Goal: Find contact information: Find contact information

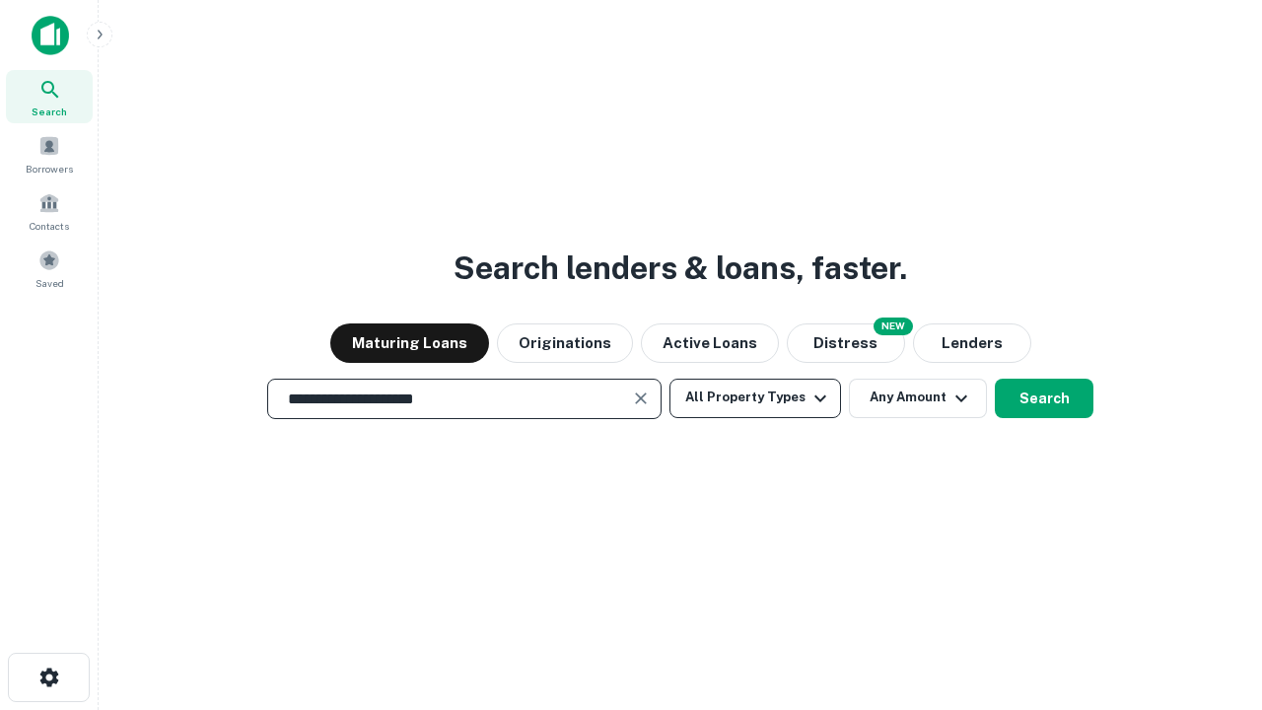
type input "**********"
click at [755, 397] on button "All Property Types" at bounding box center [756, 398] width 172 height 39
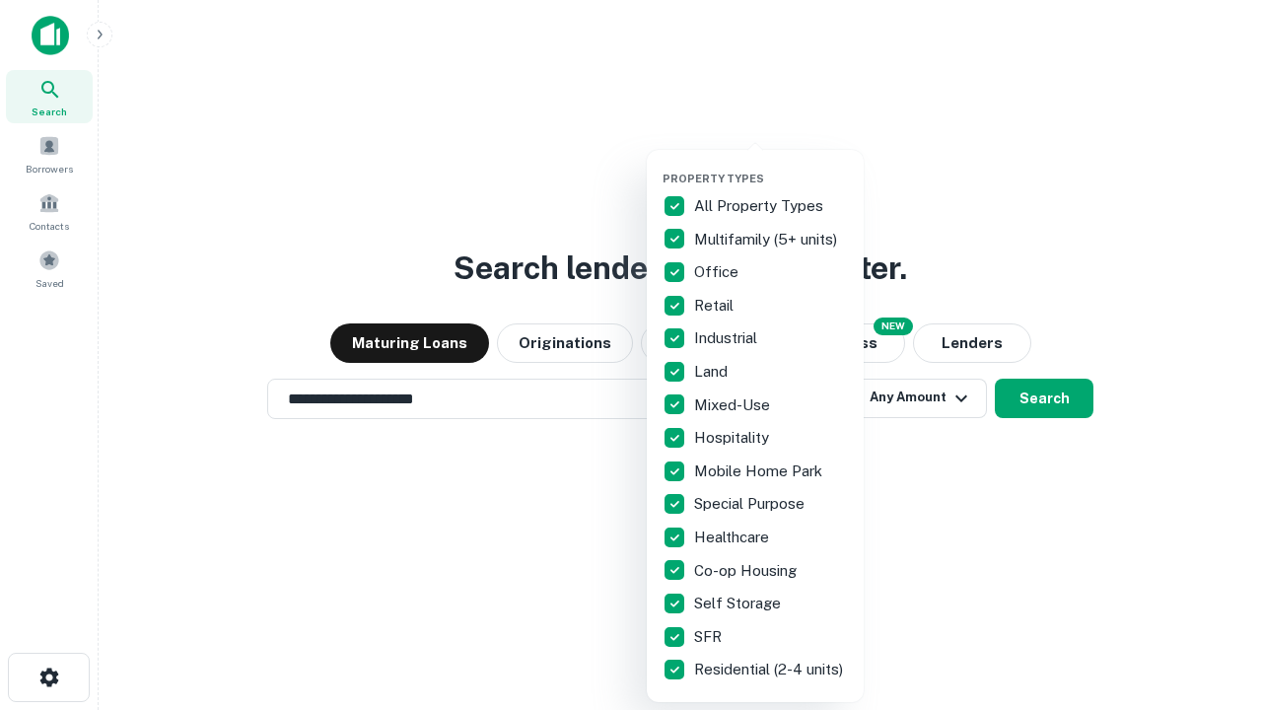
click at [771, 166] on button "button" at bounding box center [771, 166] width 217 height 1
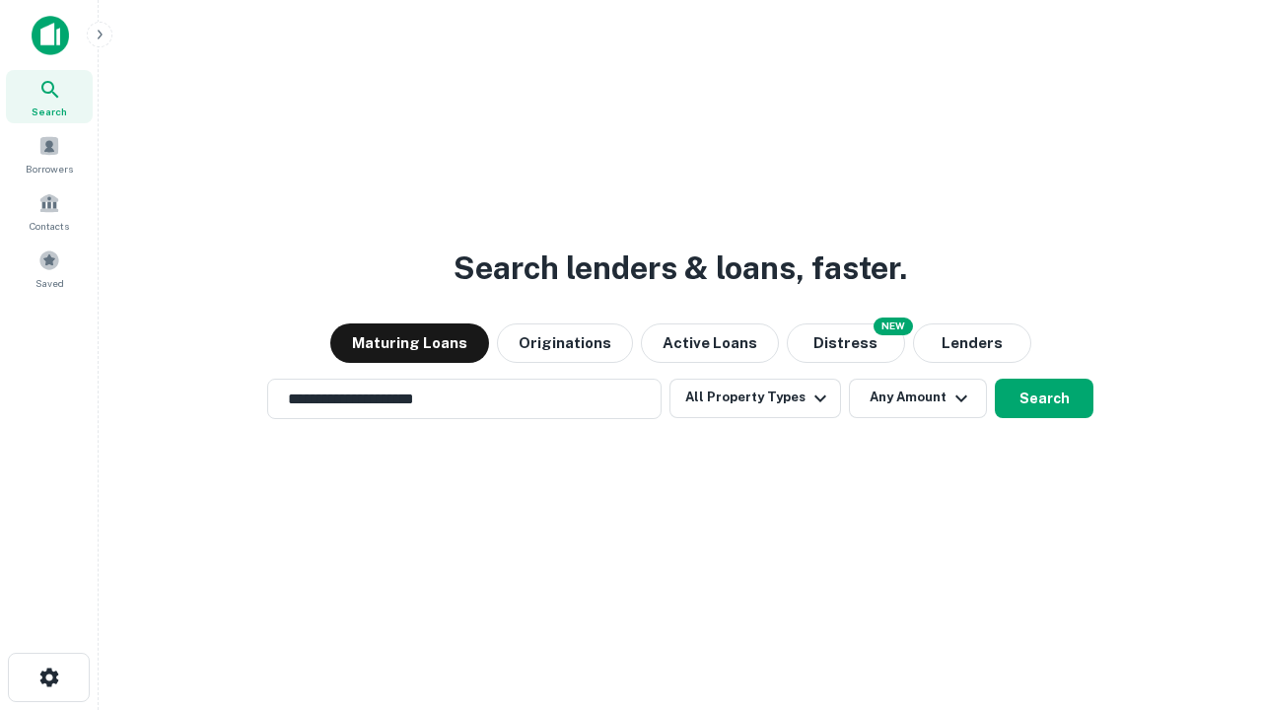
scroll to position [12, 238]
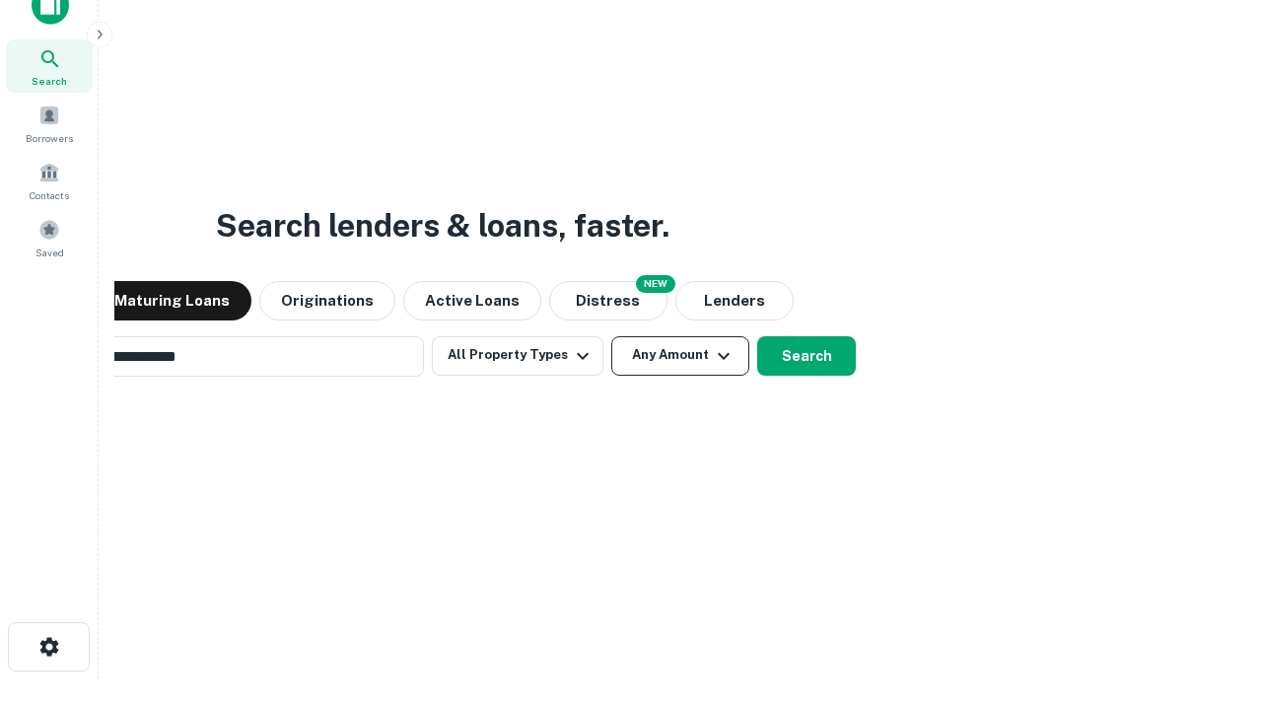
click at [611, 336] on button "Any Amount" at bounding box center [680, 355] width 138 height 39
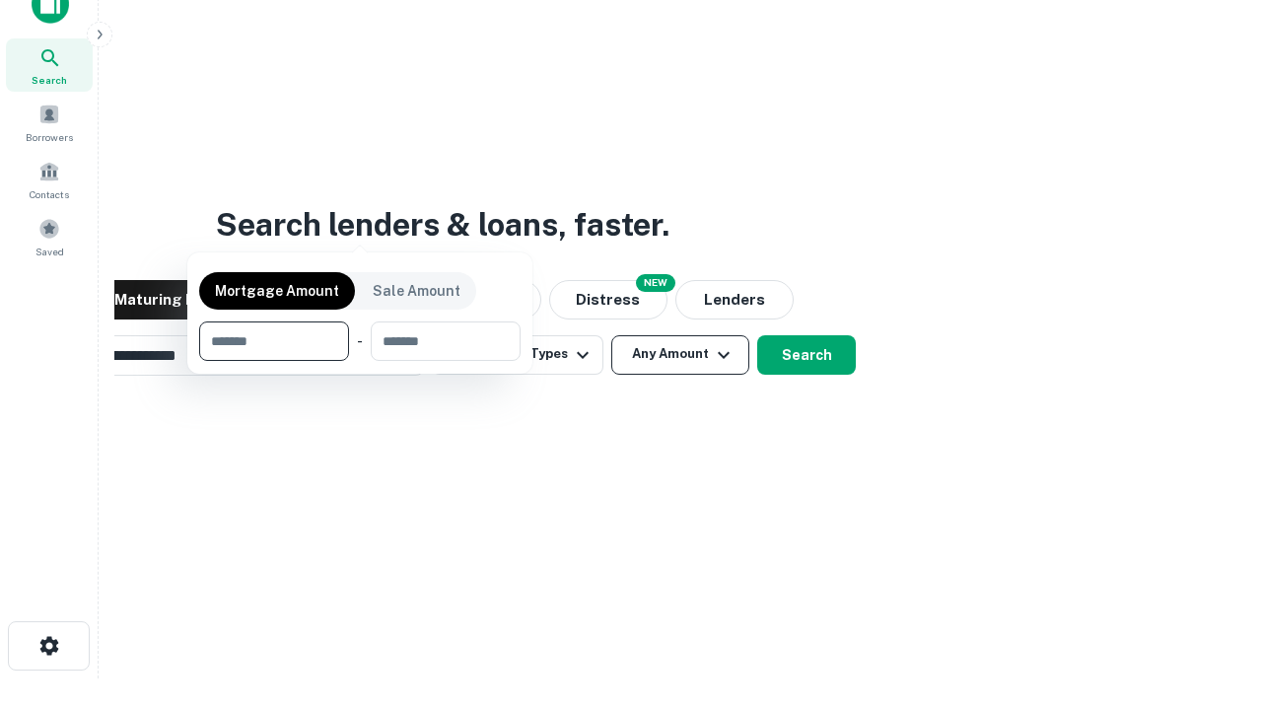
scroll to position [142, 558]
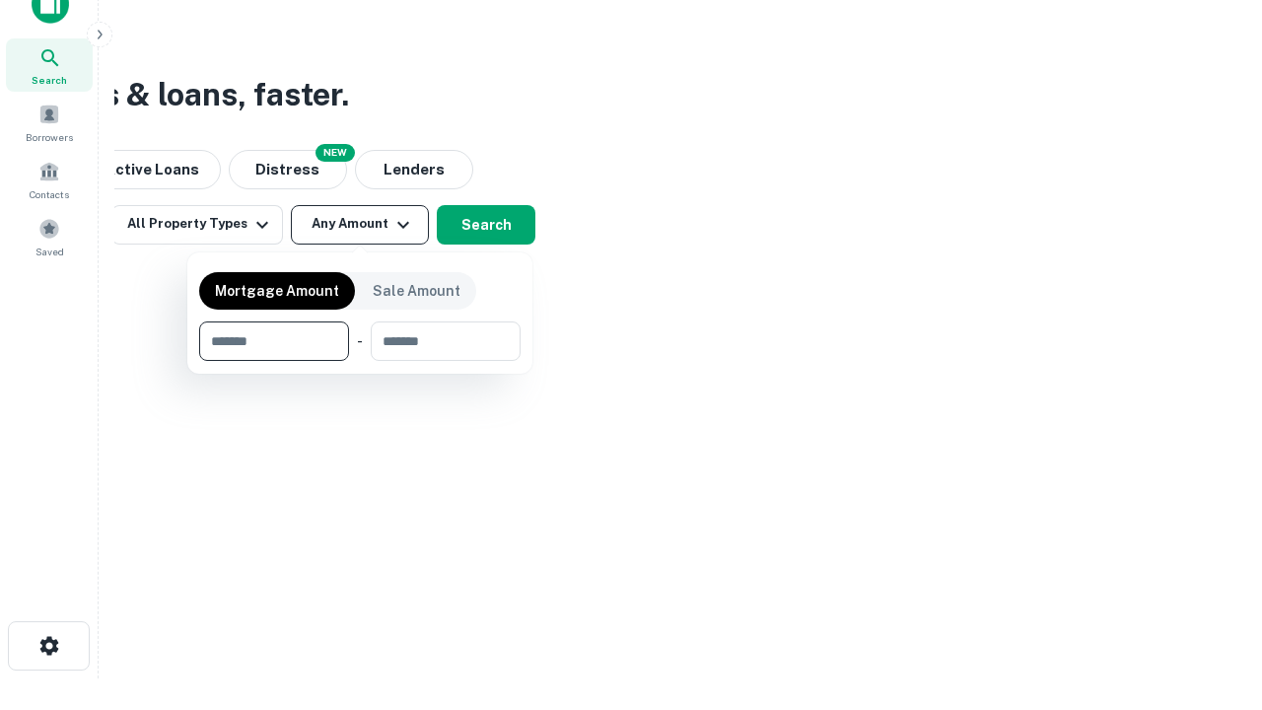
type input "*******"
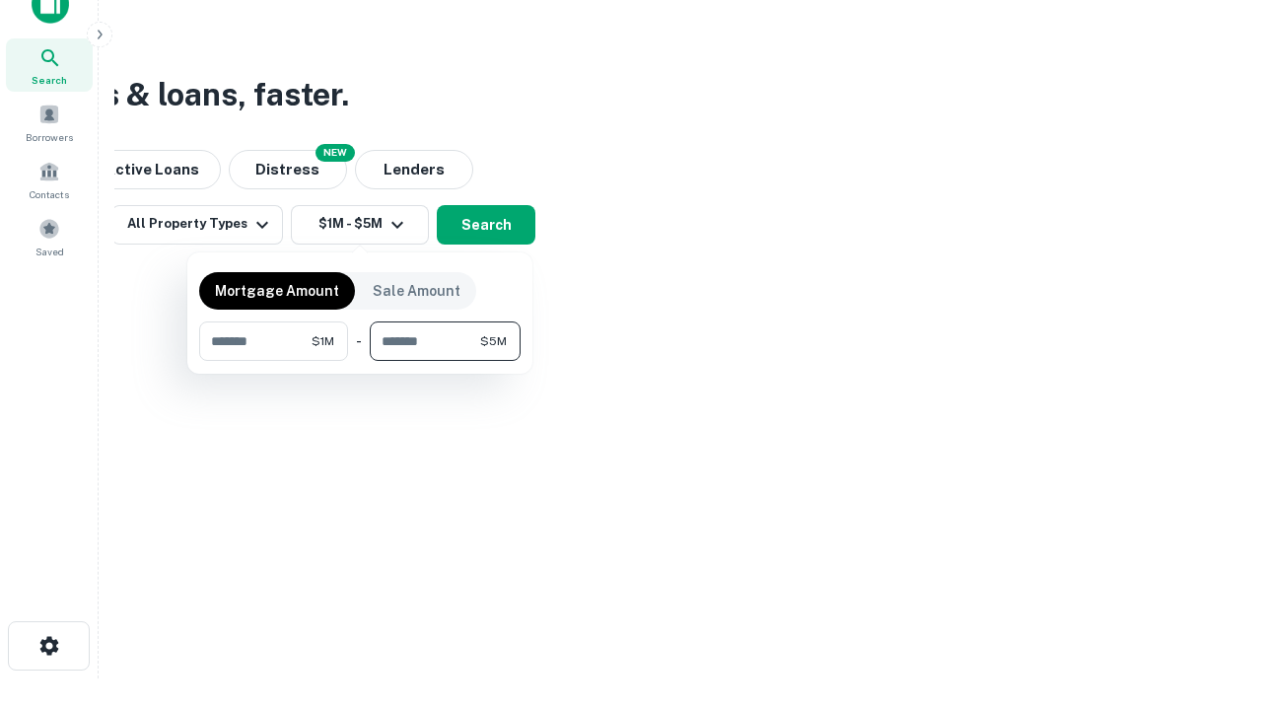
type input "*******"
click at [360, 361] on button "button" at bounding box center [359, 361] width 321 height 1
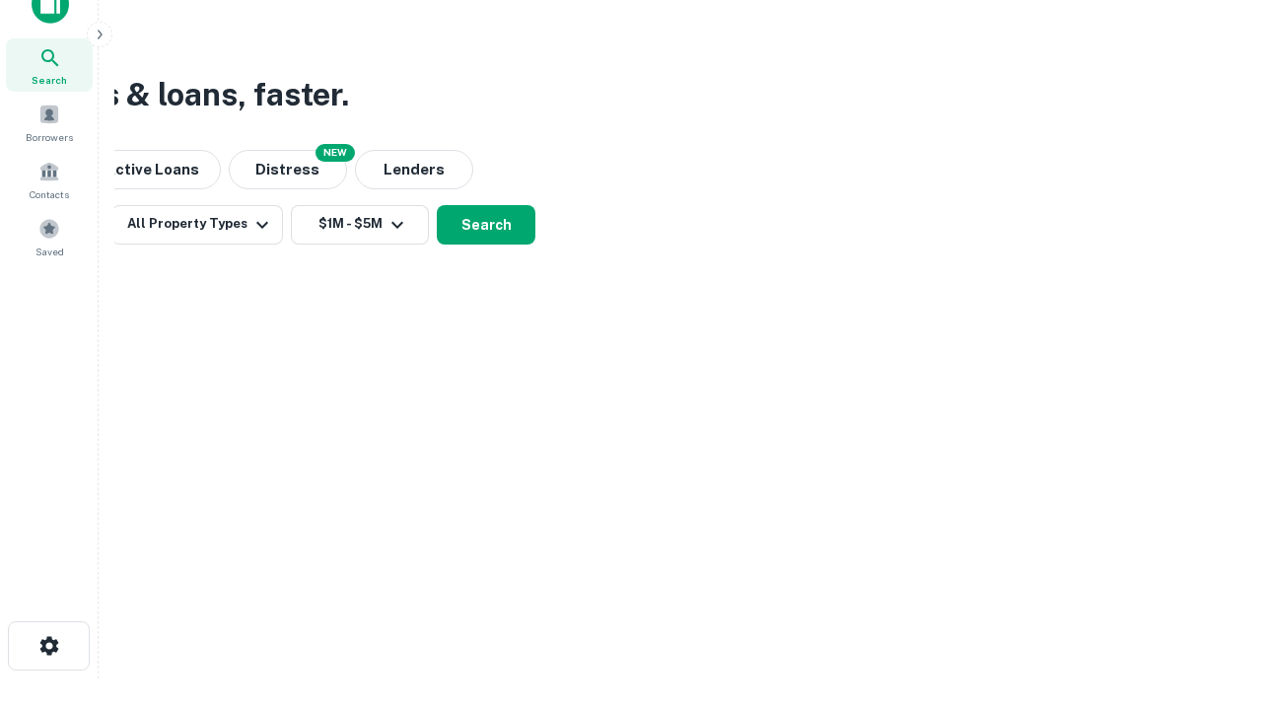
scroll to position [12, 364]
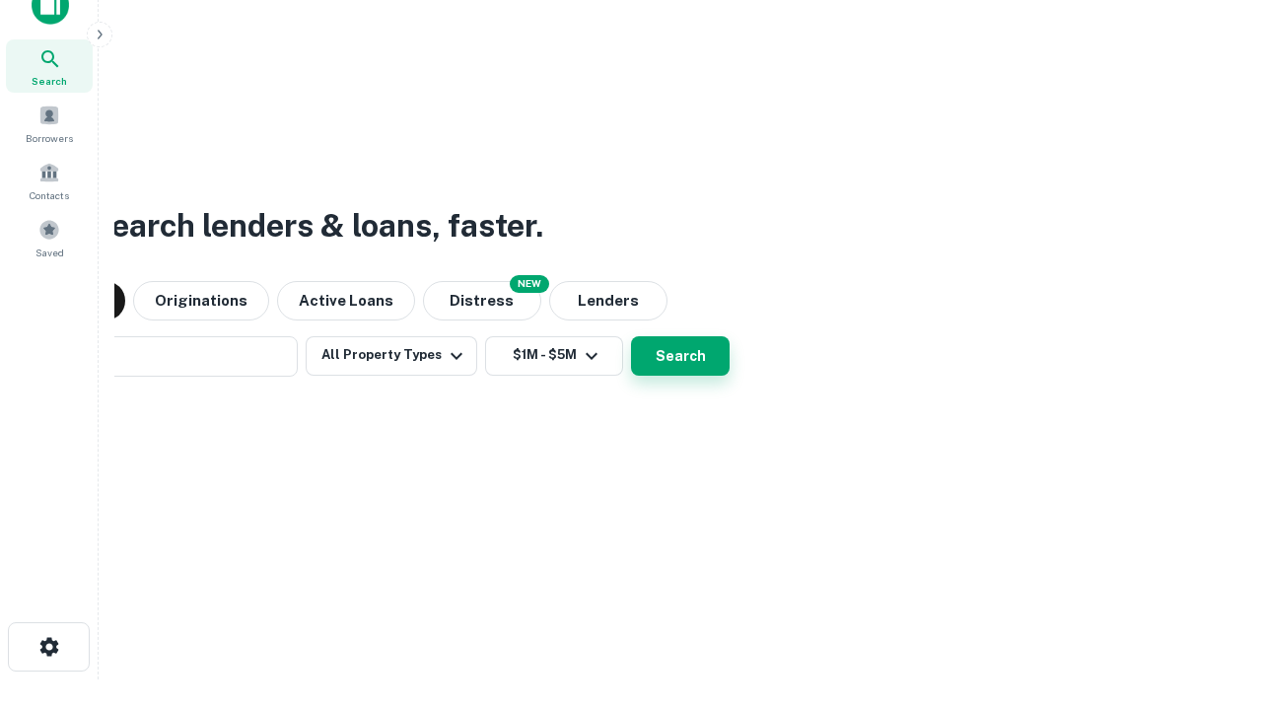
click at [631, 336] on button "Search" at bounding box center [680, 355] width 99 height 39
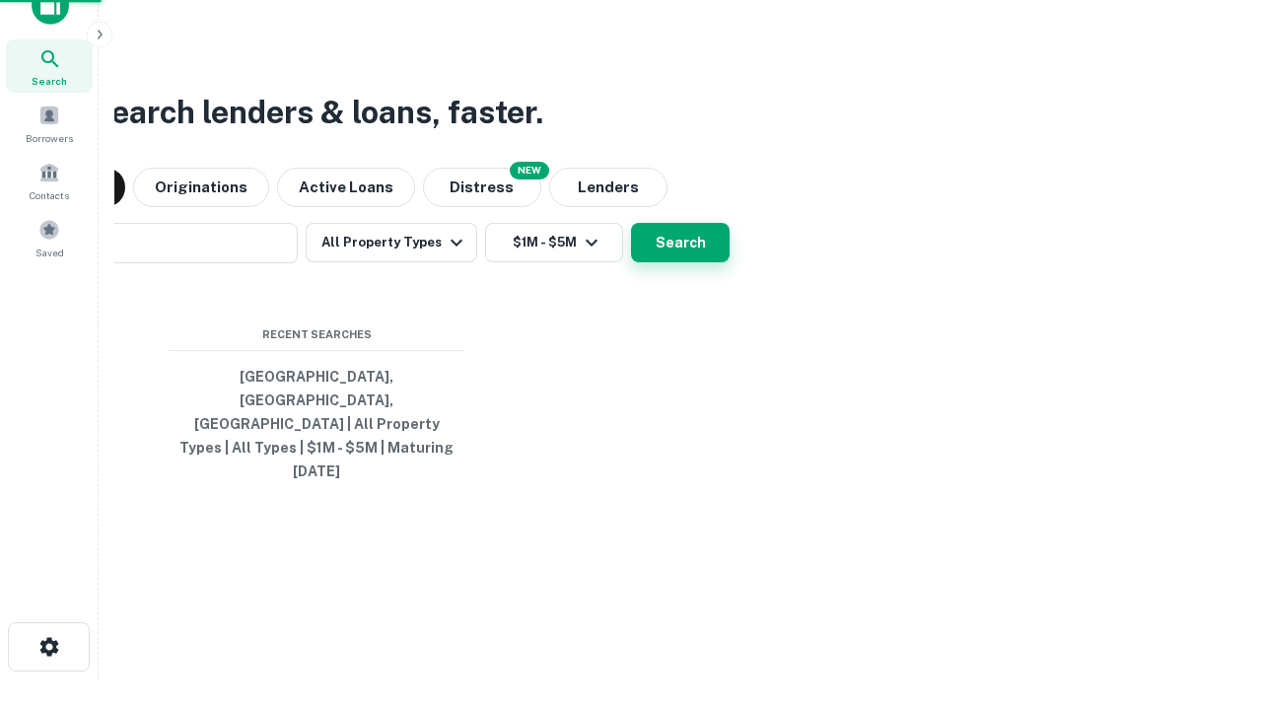
scroll to position [52, 558]
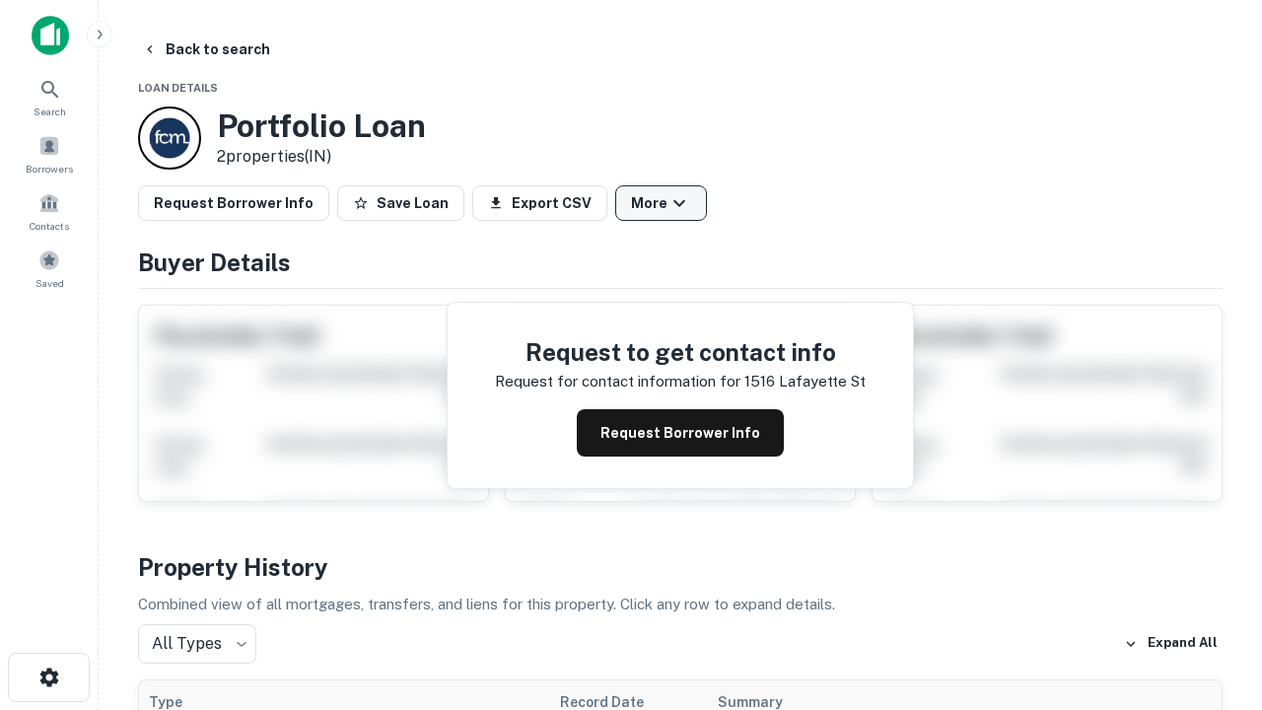
click at [661, 203] on button "More" at bounding box center [661, 202] width 92 height 35
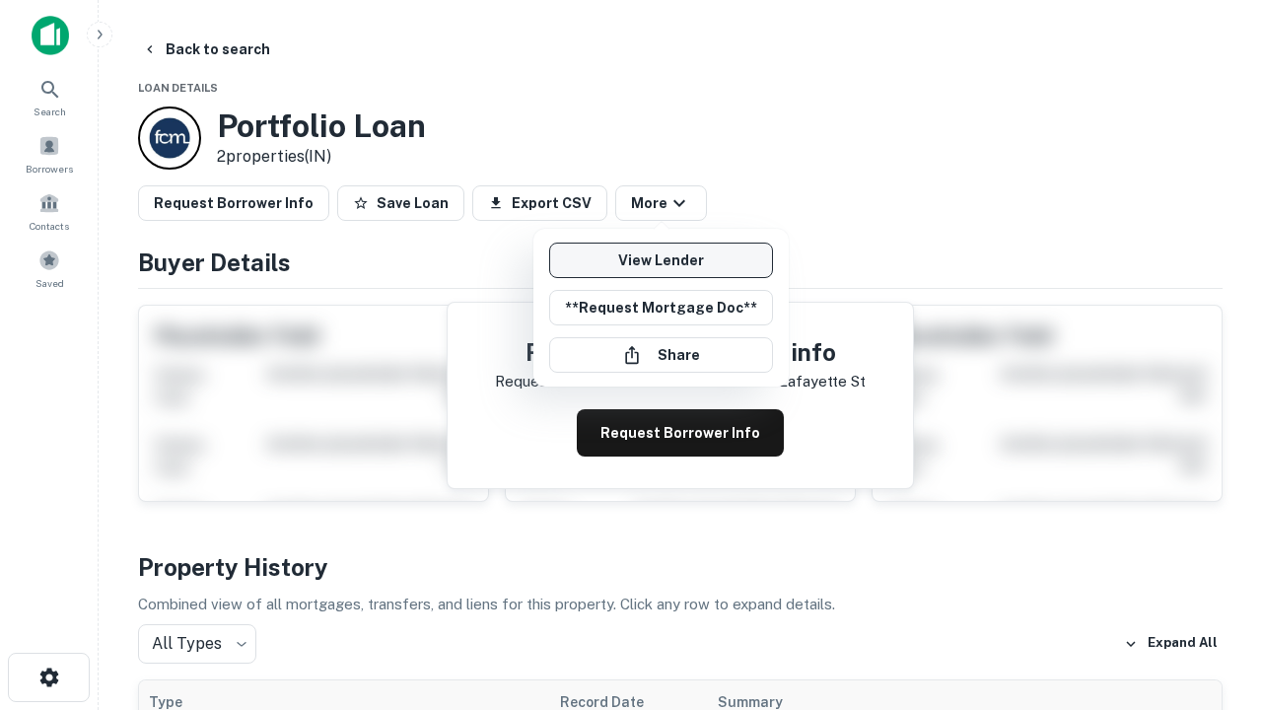
click at [661, 260] on link "View Lender" at bounding box center [661, 260] width 224 height 35
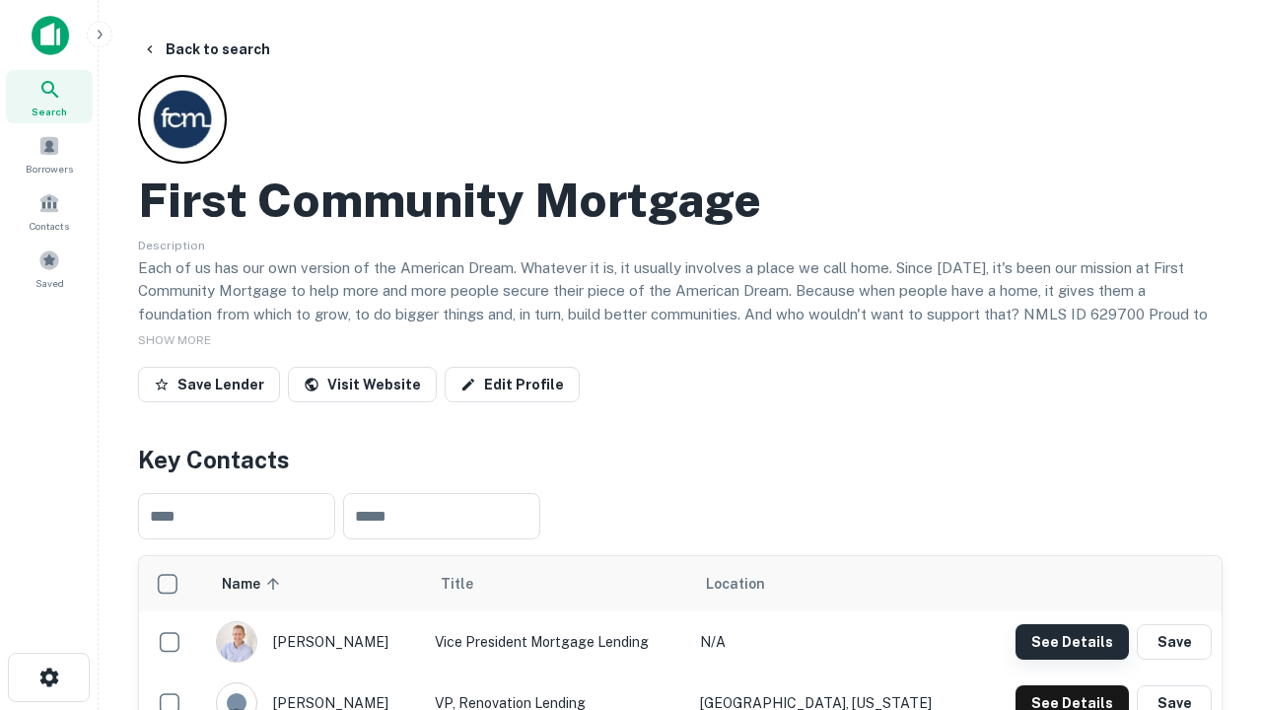
click at [1072, 641] on button "See Details" at bounding box center [1072, 641] width 113 height 35
click at [48, 677] on icon "button" at bounding box center [49, 678] width 24 height 24
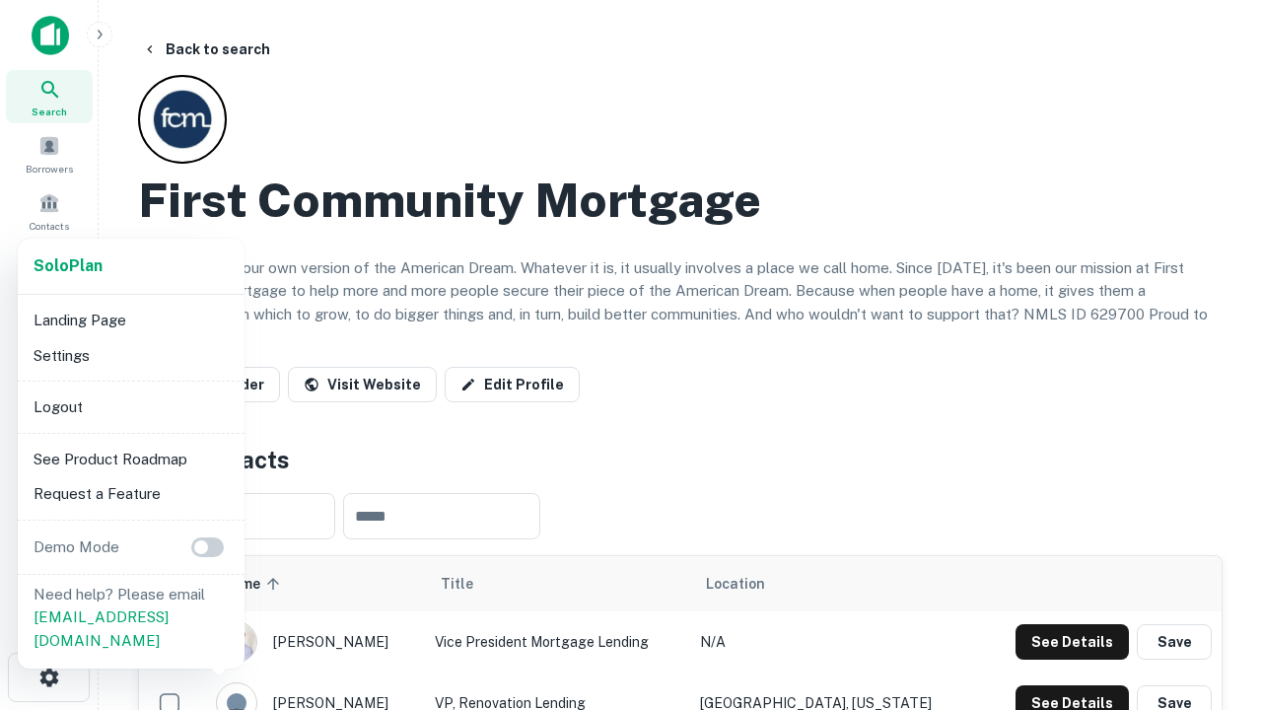
click at [130, 406] on li "Logout" at bounding box center [131, 407] width 211 height 35
